Goal: Navigation & Orientation: Find specific page/section

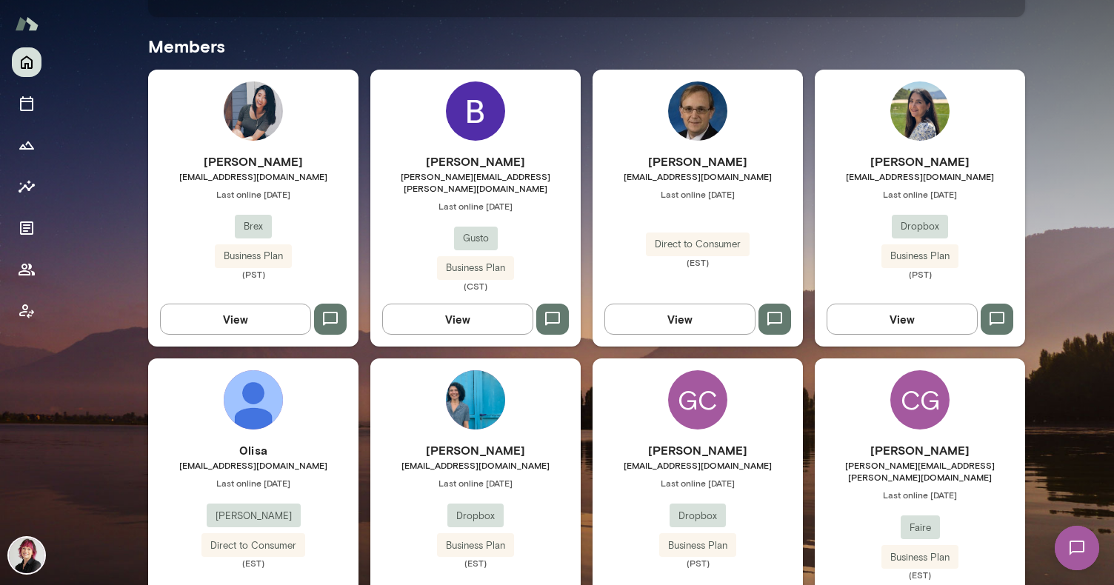
scroll to position [424, 0]
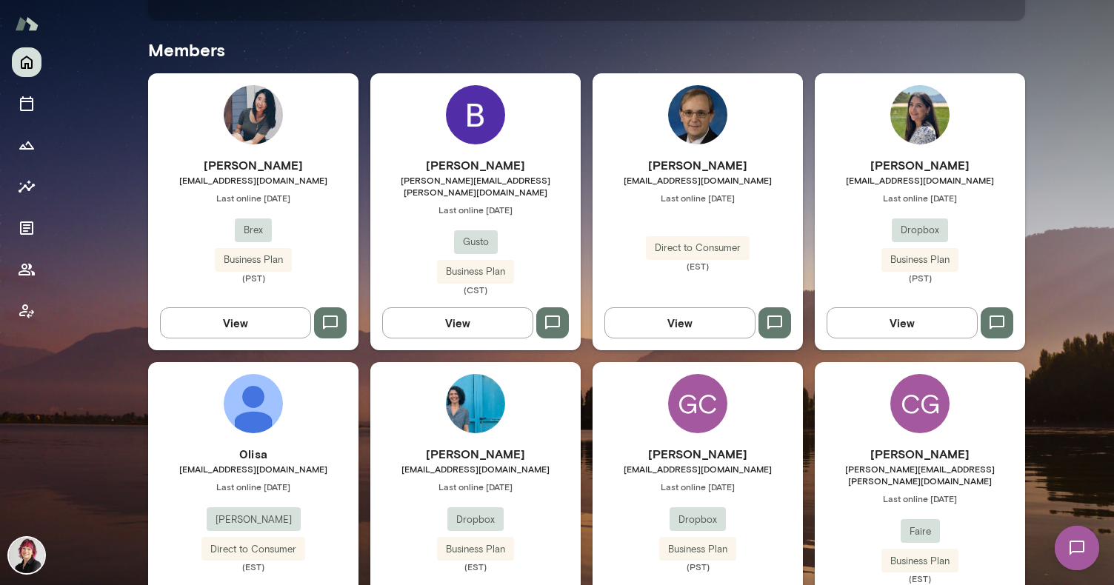
click at [468, 135] on img at bounding box center [475, 114] width 59 height 59
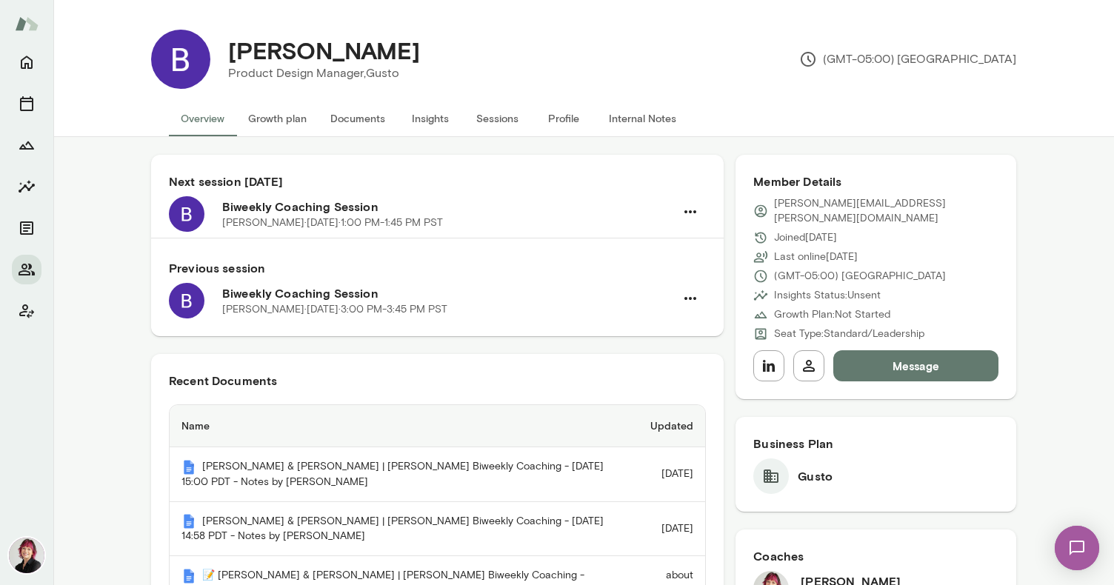
click at [651, 122] on button "Internal Notes" at bounding box center [642, 119] width 91 height 36
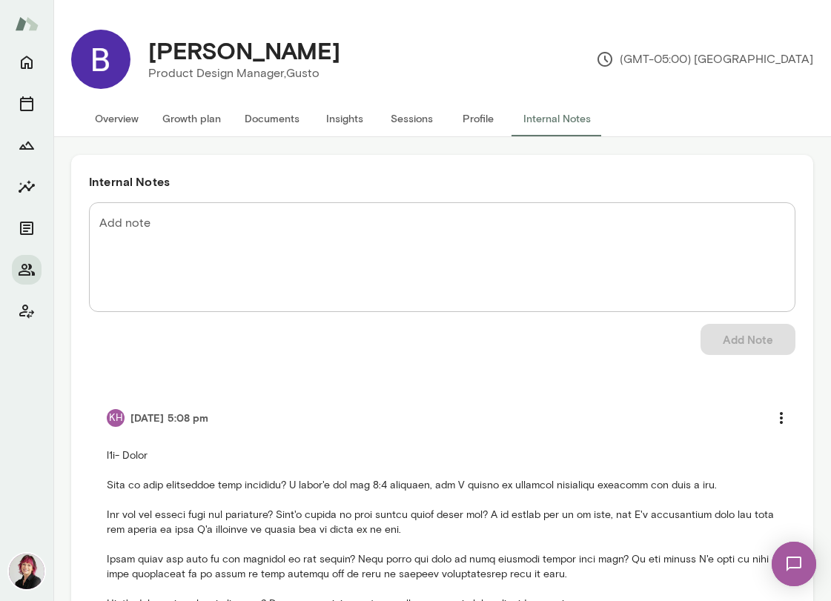
click at [397, 118] on button "Sessions" at bounding box center [411, 119] width 67 height 36
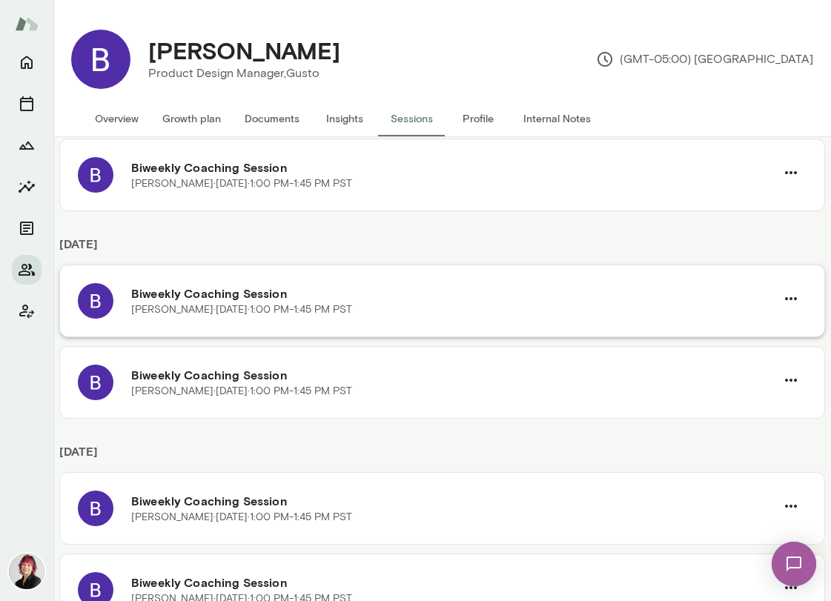
scroll to position [674, 0]
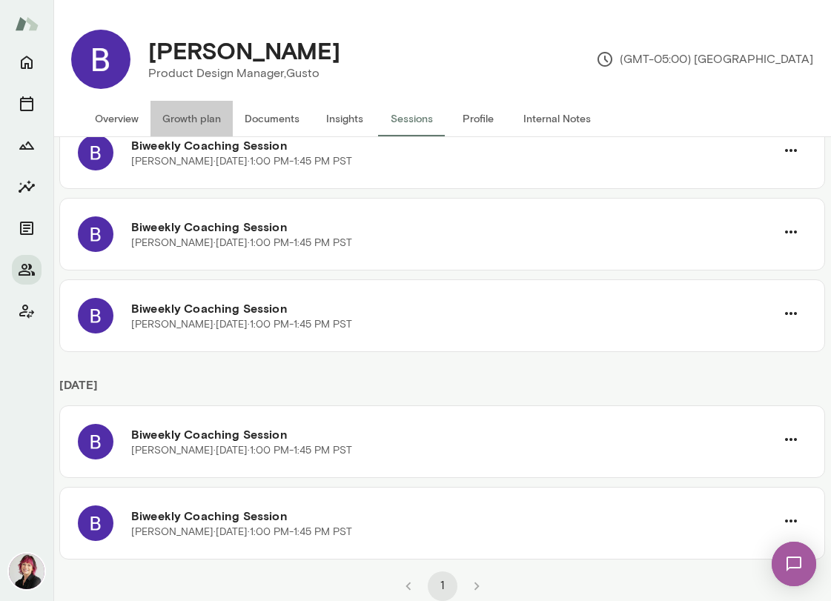
click at [198, 122] on button "Growth plan" at bounding box center [191, 119] width 82 height 36
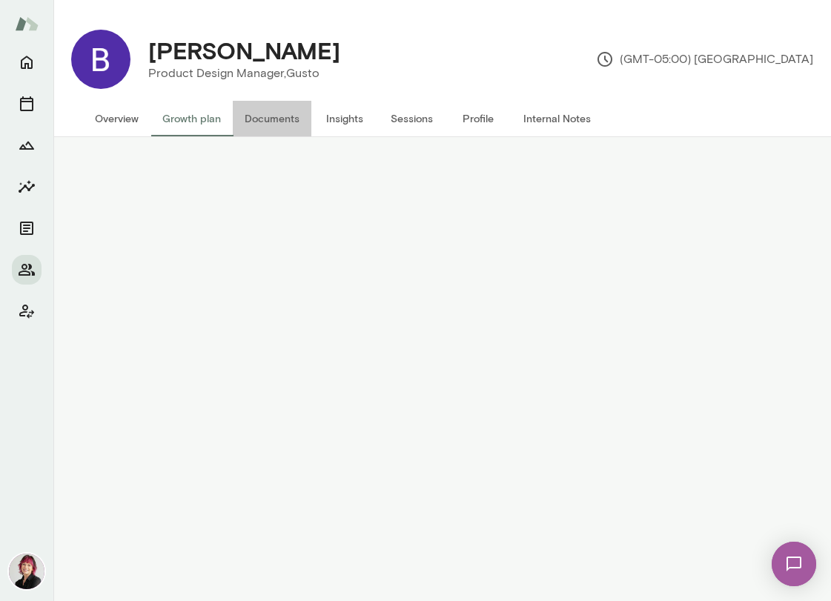
click at [259, 119] on button "Documents" at bounding box center [272, 119] width 79 height 36
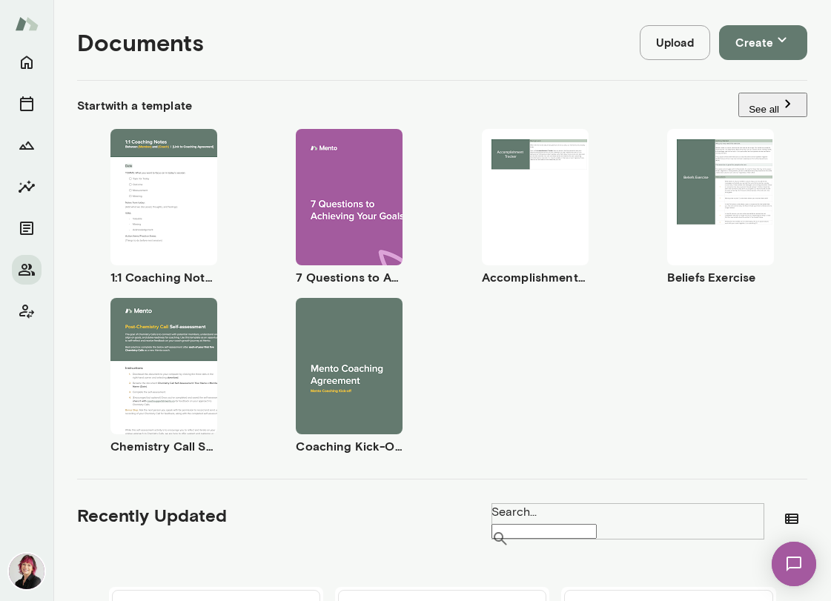
scroll to position [137, 0]
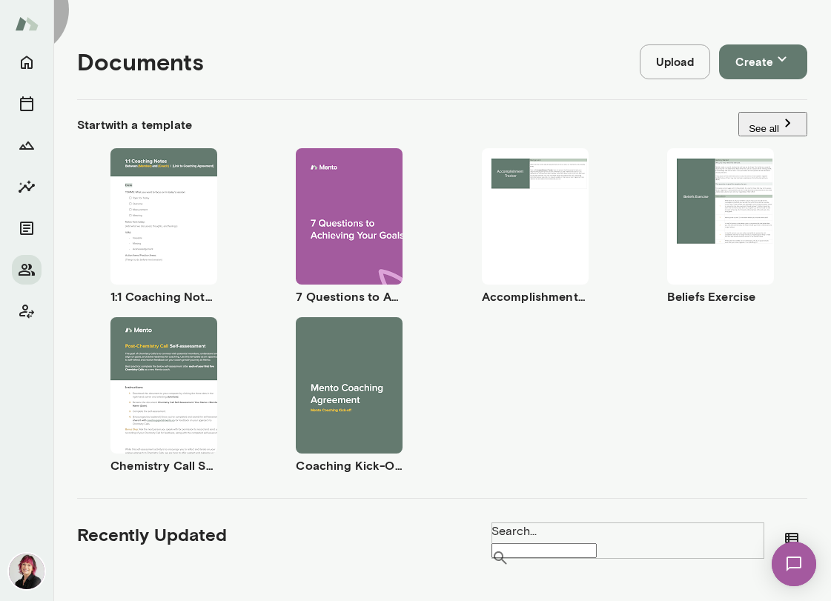
click at [752, 122] on button "See all" at bounding box center [772, 124] width 69 height 24
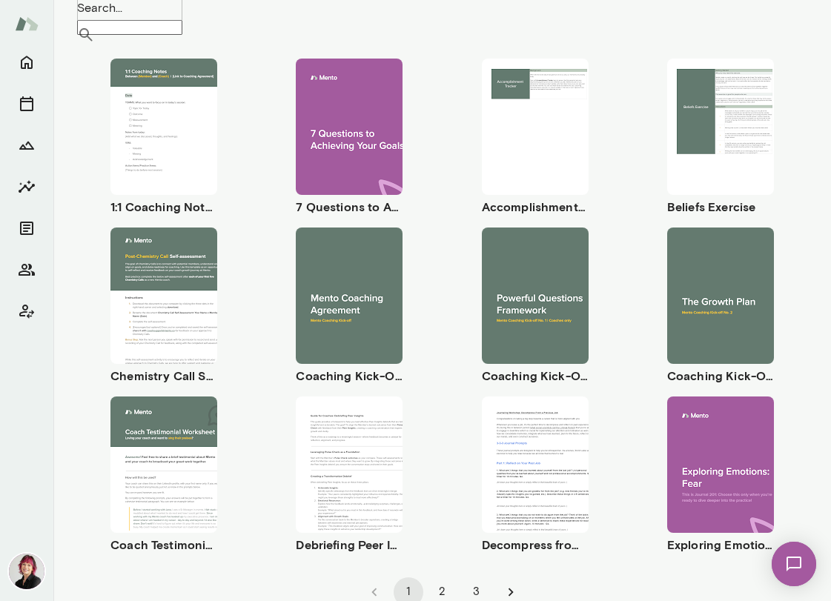
scroll to position [133, 0]
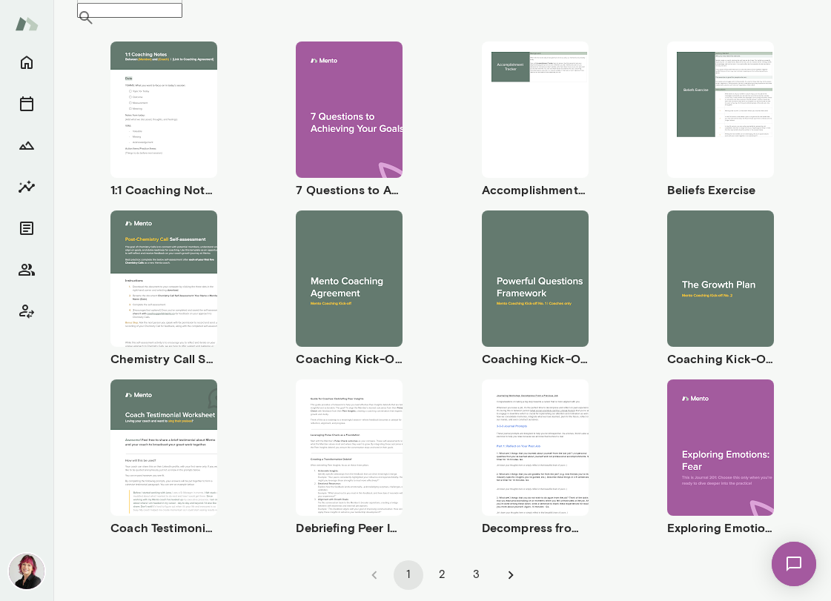
click at [691, 223] on div "Use template Preview" at bounding box center [720, 278] width 107 height 136
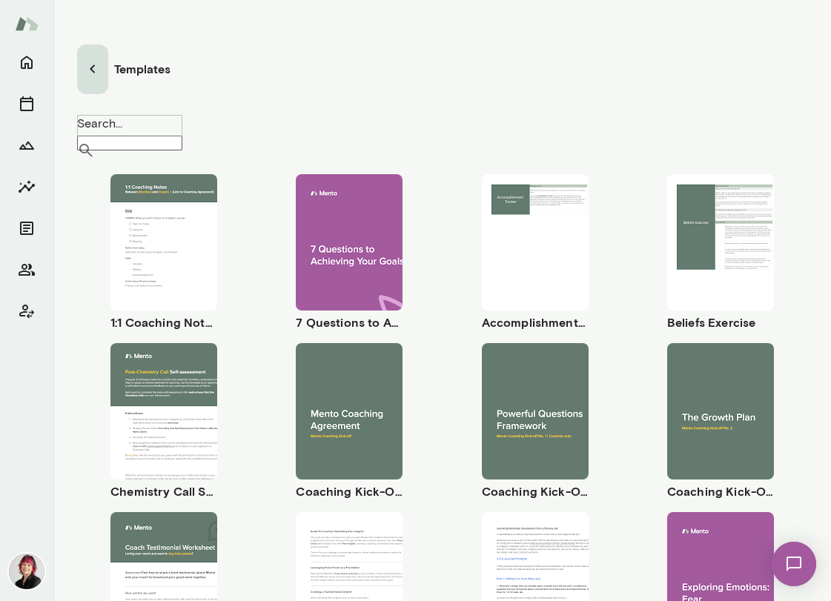
click at [98, 60] on icon "button" at bounding box center [93, 69] width 18 height 18
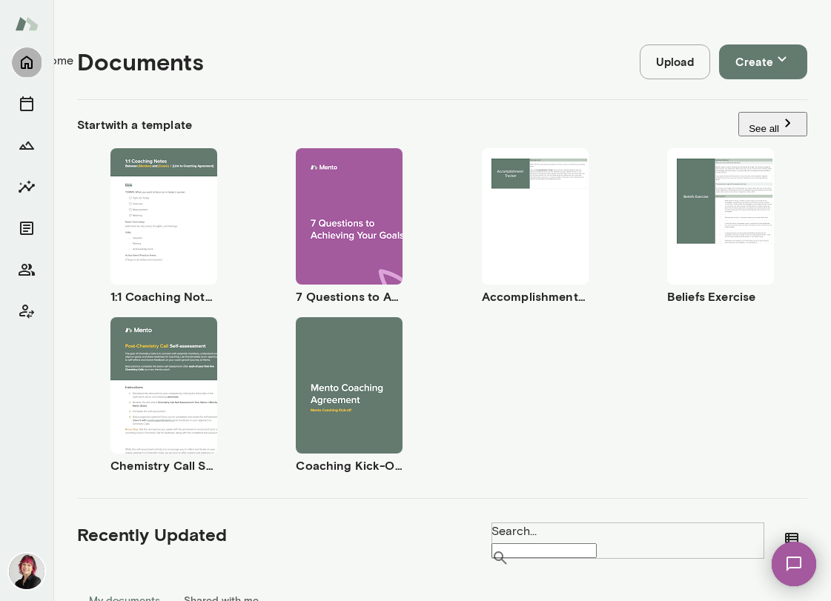
click at [24, 59] on icon "Home" at bounding box center [27, 62] width 18 height 18
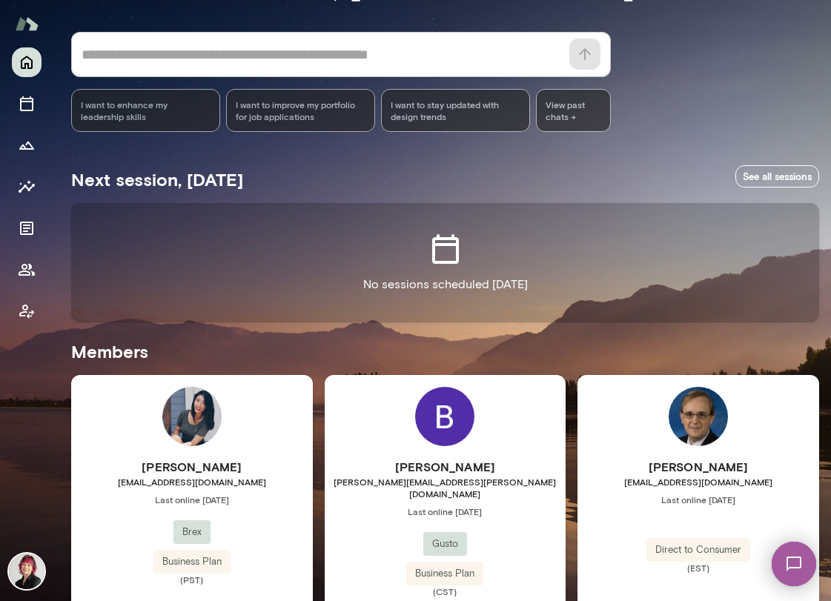
scroll to position [114, 0]
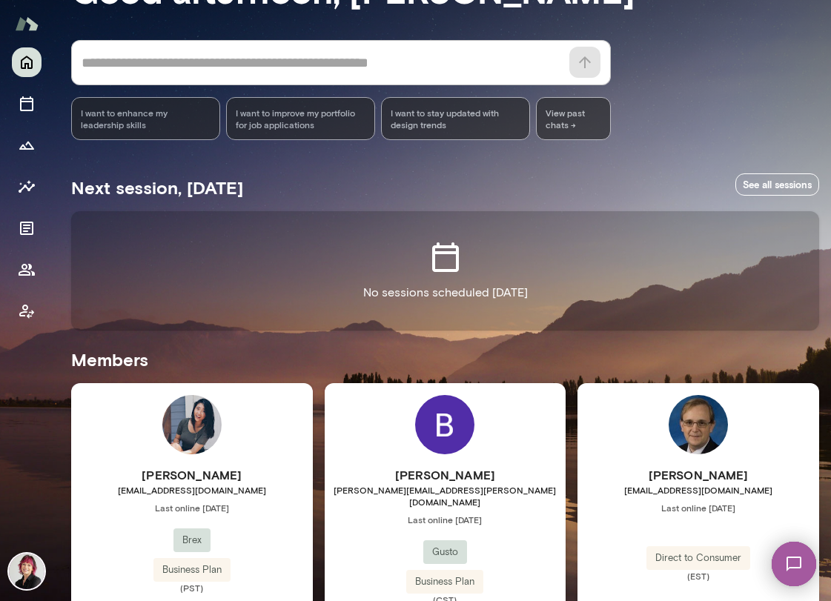
click at [425, 436] on img at bounding box center [444, 424] width 59 height 59
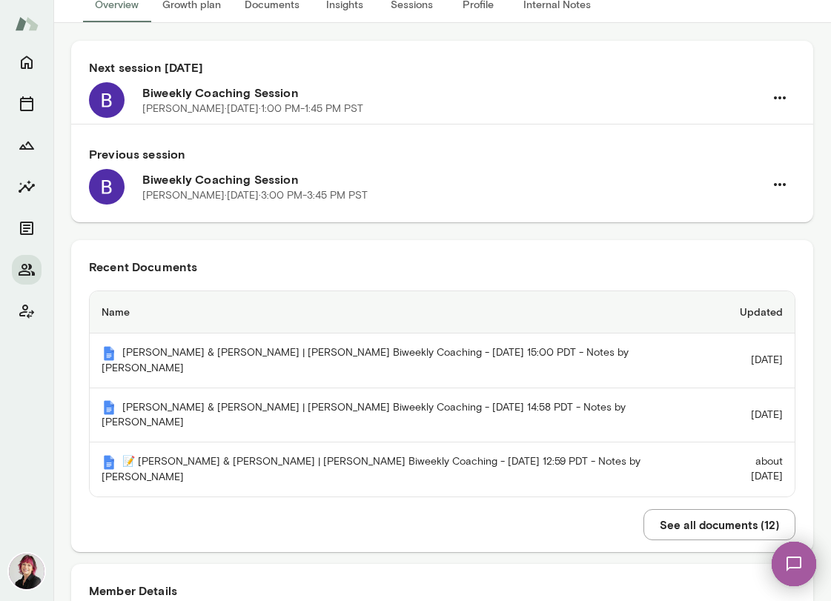
click at [701, 523] on button "See all documents ( 12 )" at bounding box center [719, 524] width 152 height 31
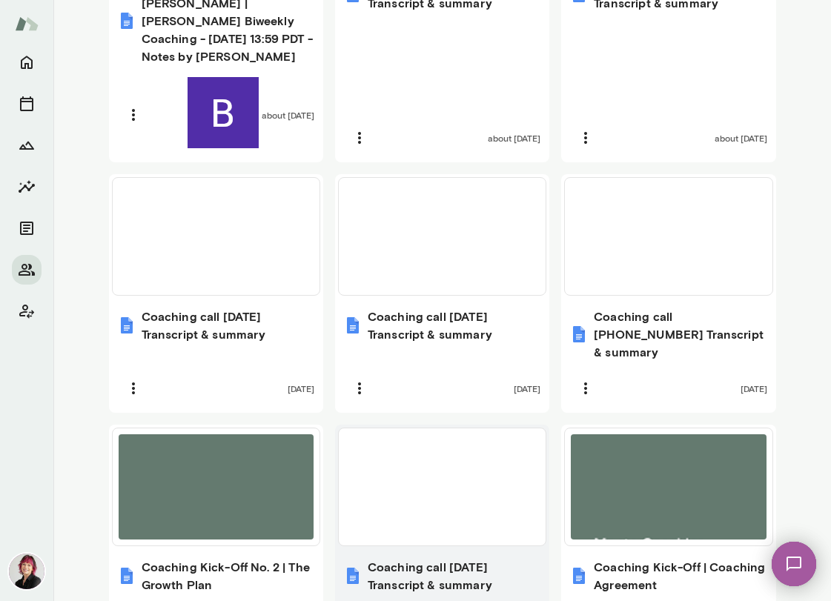
scroll to position [1237, 0]
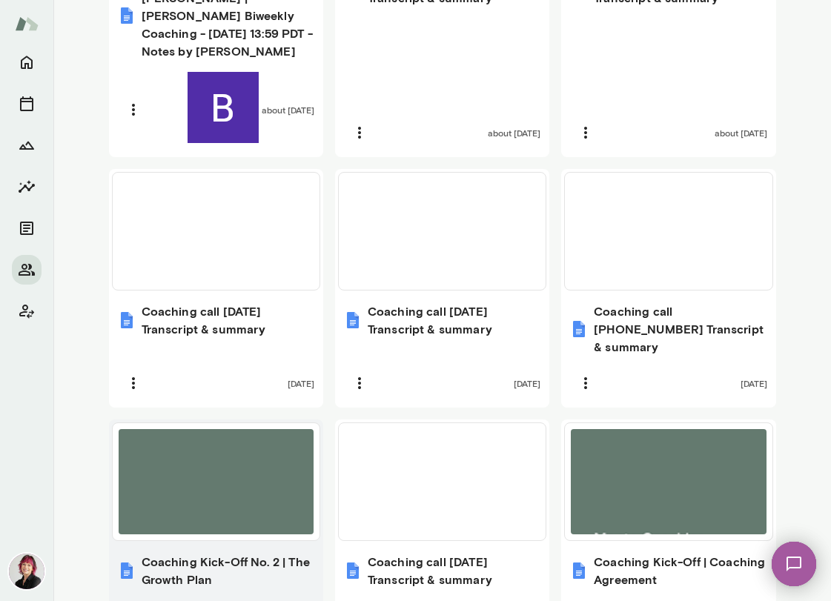
click at [228, 553] on h6 "Coaching Kick-Off No. 2 | The Growth Plan" at bounding box center [228, 571] width 173 height 36
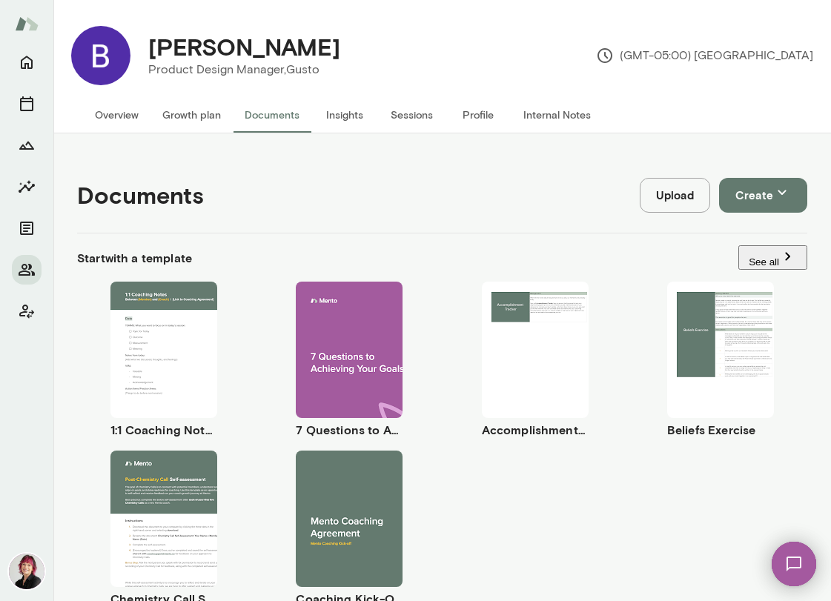
scroll to position [0, 0]
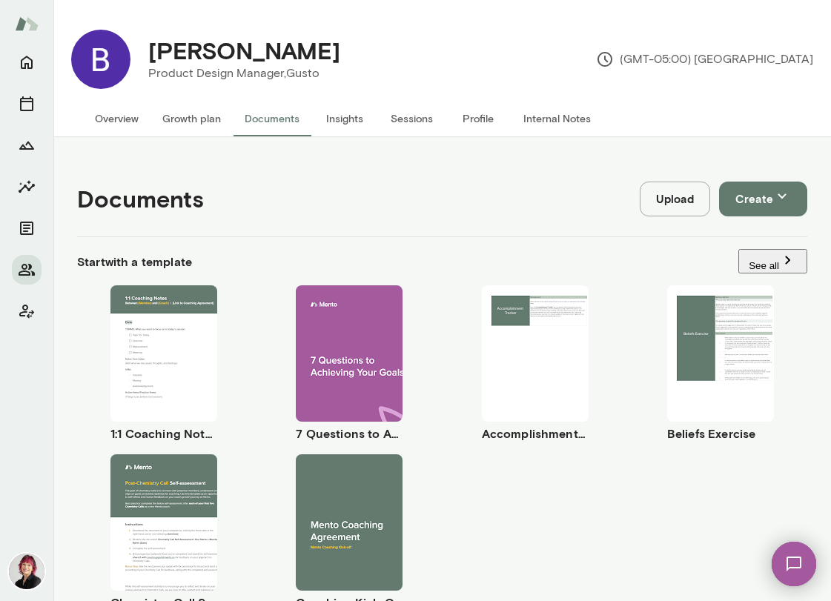
click at [406, 122] on button "Sessions" at bounding box center [411, 119] width 67 height 36
